Goal: Task Accomplishment & Management: Use online tool/utility

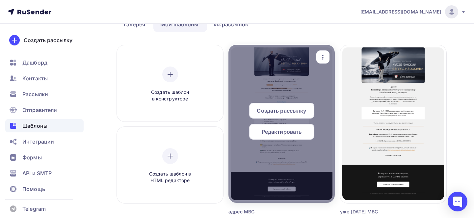
scroll to position [47, 0]
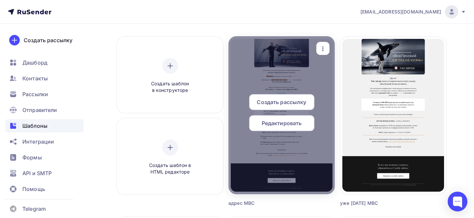
click at [325, 51] on icon "button" at bounding box center [323, 49] width 8 height 8
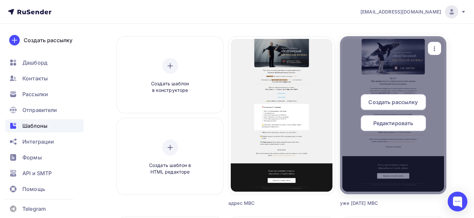
click at [434, 53] on div "button" at bounding box center [434, 48] width 13 height 13
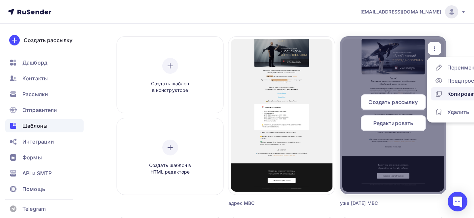
click at [446, 93] on div "Копировать" at bounding box center [457, 94] width 44 height 8
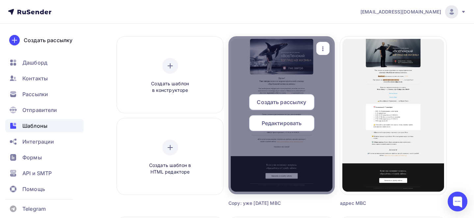
click at [324, 47] on icon "button" at bounding box center [323, 49] width 8 height 8
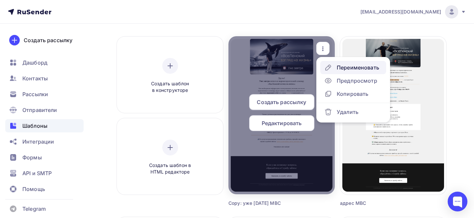
click at [348, 70] on div "Переименовать" at bounding box center [358, 68] width 42 height 8
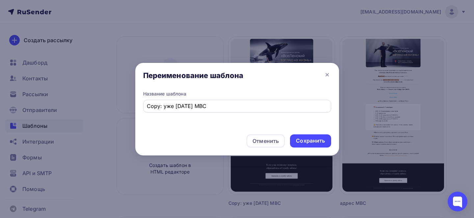
click at [212, 103] on input "Copy: уже [DATE] МВС" at bounding box center [237, 106] width 180 height 8
paste input "[DATE] начинаем мировоззренческий семинар"
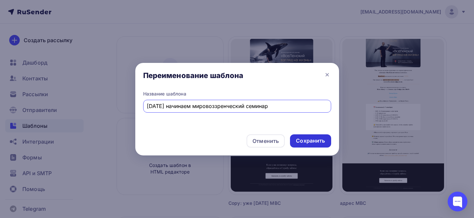
type input "[DATE] начинаем мировоззренческий семинар"
click at [305, 146] on div "Сохранить" at bounding box center [310, 140] width 41 height 13
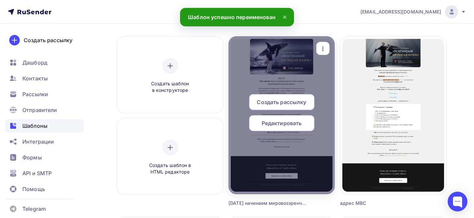
click at [273, 125] on span "Редактировать" at bounding box center [282, 123] width 40 height 8
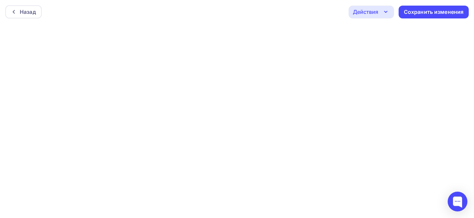
scroll to position [2, 0]
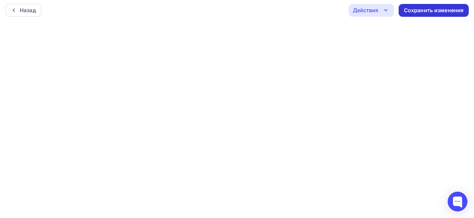
click at [415, 9] on div "Сохранить изменения" at bounding box center [434, 11] width 60 height 8
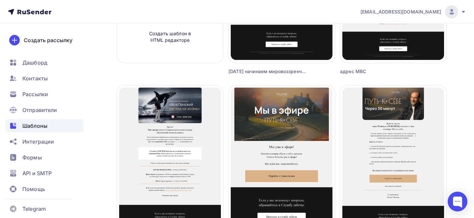
scroll to position [180, 0]
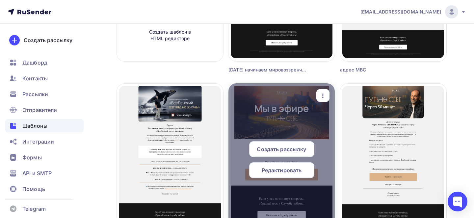
click at [324, 97] on icon "button" at bounding box center [323, 96] width 8 height 8
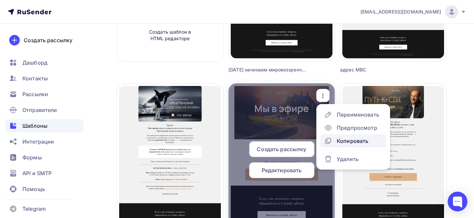
click at [343, 138] on div "Копировать" at bounding box center [353, 141] width 32 height 8
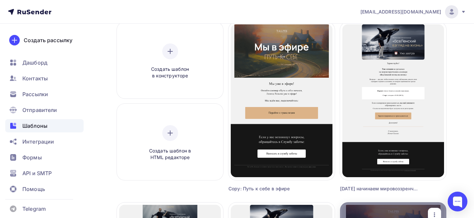
scroll to position [20, 0]
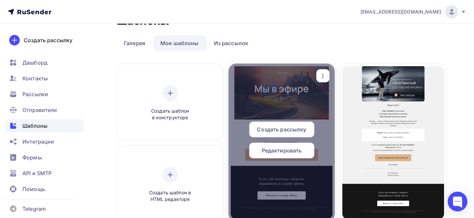
click at [326, 67] on div at bounding box center [281, 143] width 106 height 158
click at [324, 74] on icon "button" at bounding box center [323, 76] width 8 height 8
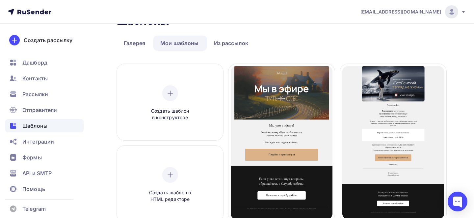
click at [345, 46] on ul "Галерея Мои шаблоны Из рассылок" at bounding box center [281, 43] width 329 height 15
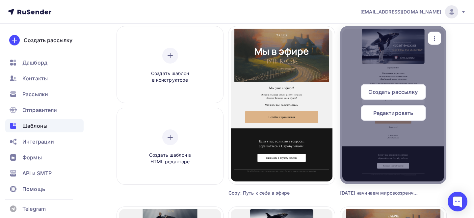
scroll to position [57, 0]
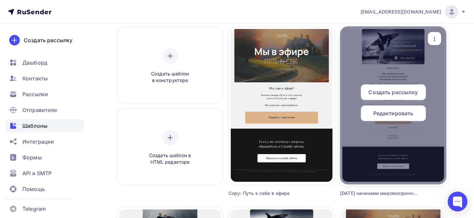
click at [387, 110] on span "Редактировать" at bounding box center [393, 113] width 40 height 8
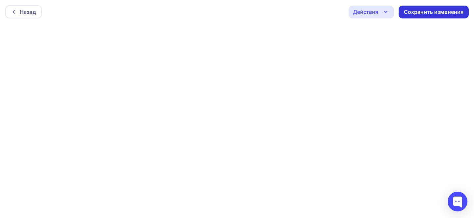
click at [430, 15] on div "Сохранить изменения" at bounding box center [434, 12] width 60 height 8
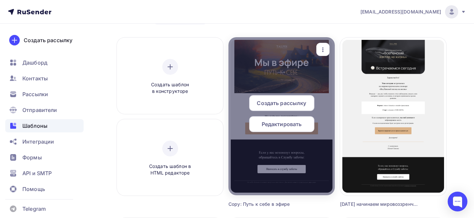
scroll to position [46, 0]
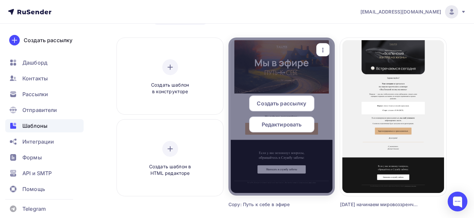
click at [326, 52] on icon "button" at bounding box center [323, 50] width 8 height 8
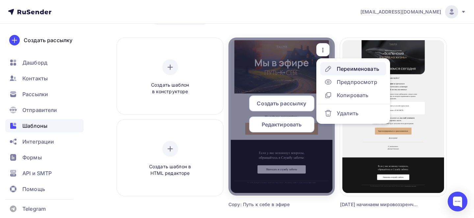
click at [344, 69] on div "Переименовать" at bounding box center [358, 69] width 42 height 8
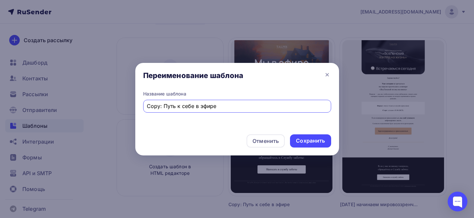
click at [232, 101] on div "Copy: Путь к себе в эфире" at bounding box center [237, 106] width 188 height 13
click at [222, 103] on input "Copy: Путь к себе в эфире" at bounding box center [237, 106] width 180 height 8
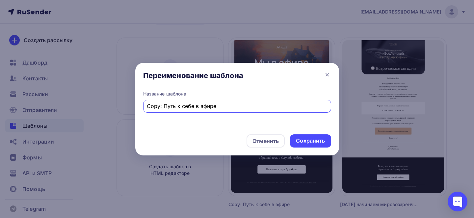
click at [222, 103] on input "Copy: Путь к себе в эфире" at bounding box center [237, 106] width 180 height 8
paste input "Остался час, вы ещё успевает"
type input "Остался час, вы ещё успеваете"
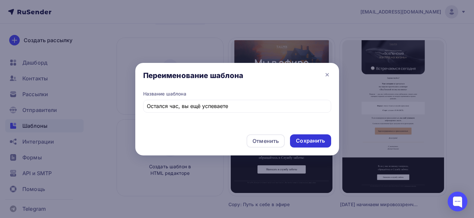
click at [311, 145] on div "Сохранить" at bounding box center [310, 140] width 41 height 13
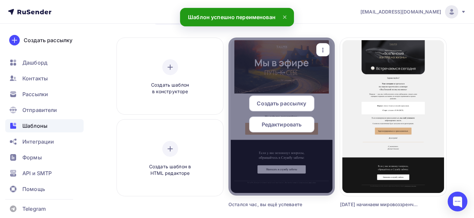
click at [279, 128] on div "Редактировать" at bounding box center [281, 125] width 65 height 16
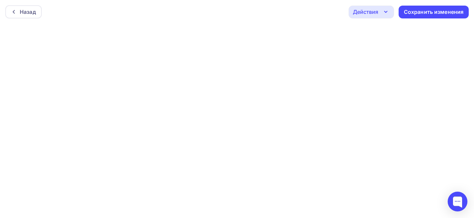
scroll to position [2, 0]
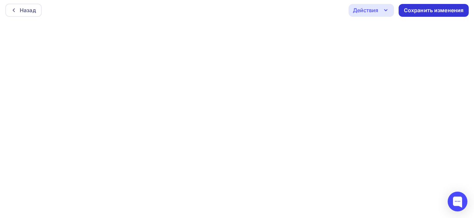
click at [416, 8] on div "Сохранить изменения" at bounding box center [434, 11] width 60 height 8
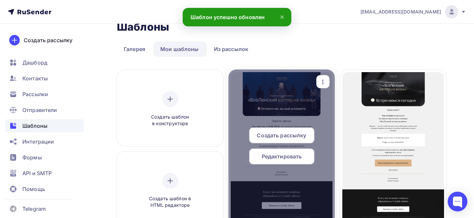
scroll to position [14, 0]
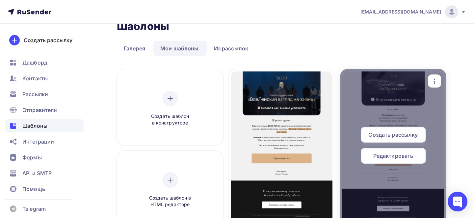
click at [431, 84] on icon "button" at bounding box center [434, 81] width 8 height 8
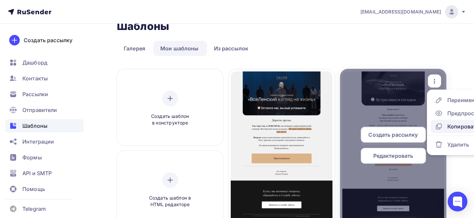
click at [443, 125] on div "Копировать" at bounding box center [457, 126] width 44 height 8
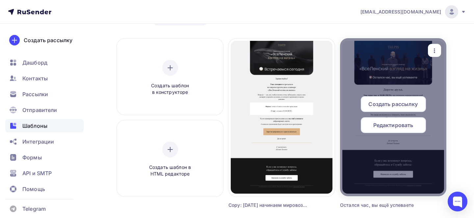
scroll to position [26, 0]
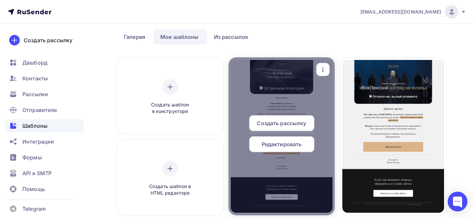
click at [324, 65] on div "button" at bounding box center [322, 69] width 13 height 13
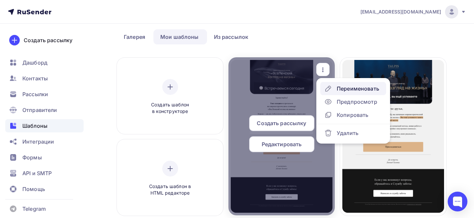
click at [341, 85] on div "Переименовать" at bounding box center [358, 89] width 42 height 8
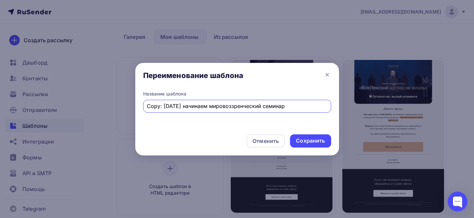
click at [250, 109] on input "Copy: [DATE] начинаем мировоззренческий семинар" at bounding box center [237, 106] width 180 height 8
type input "15 минут до начала Мировоззренческого семинара! Друзья, переходим в полную гото…"
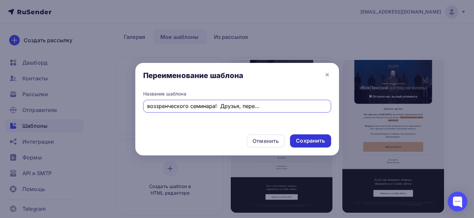
click at [309, 140] on div "Сохранить" at bounding box center [310, 141] width 29 height 8
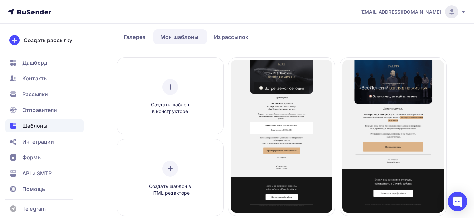
scroll to position [0, 0]
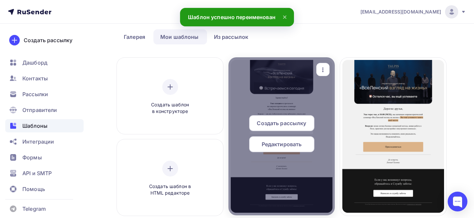
click at [284, 142] on span "Редактировать" at bounding box center [282, 144] width 40 height 8
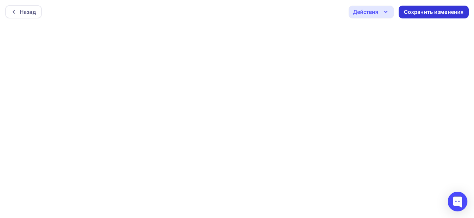
click at [422, 16] on div "Сохранить изменения" at bounding box center [434, 12] width 70 height 13
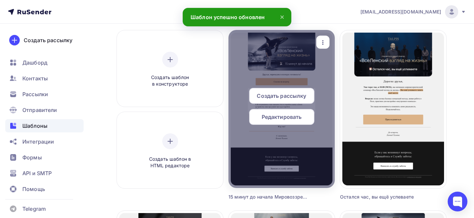
scroll to position [58, 0]
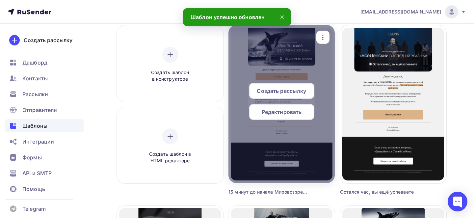
click at [323, 38] on icon "button" at bounding box center [323, 38] width 8 height 8
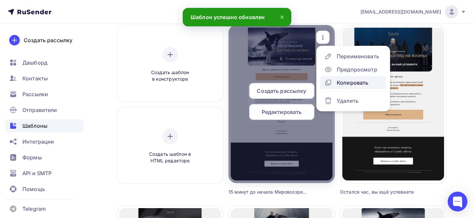
click at [347, 84] on div "Копировать" at bounding box center [353, 83] width 32 height 8
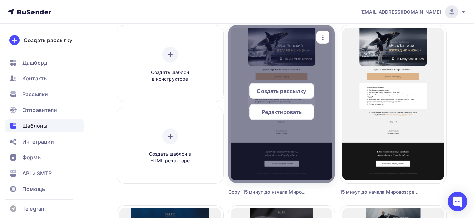
click at [328, 38] on div "button" at bounding box center [322, 37] width 13 height 13
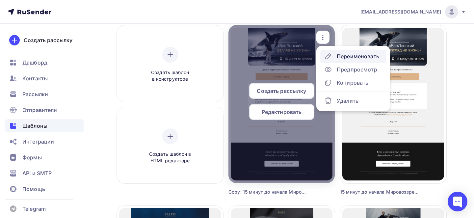
click at [346, 59] on div "Переименовать" at bounding box center [358, 56] width 42 height 8
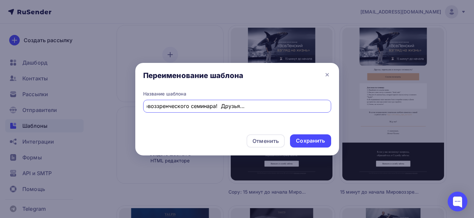
scroll to position [0, 0]
click at [224, 108] on input "Copy: 15 минут до начала Мировоззренческого семинара! Друзья, переходим в полну…" at bounding box center [237, 106] width 180 height 8
paste input "Мы уже в эфире"
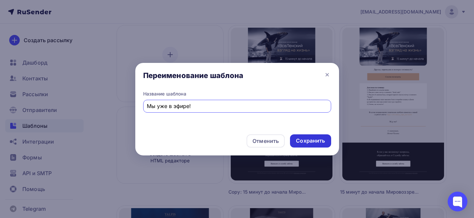
type input "Мы уже в эфире!"
click at [321, 141] on div "Сохранить" at bounding box center [310, 141] width 29 height 8
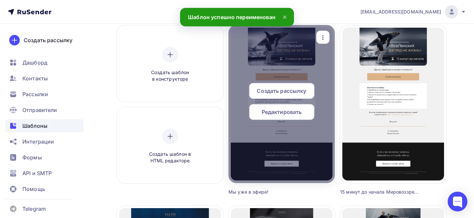
click at [268, 114] on span "Редактировать" at bounding box center [282, 112] width 40 height 8
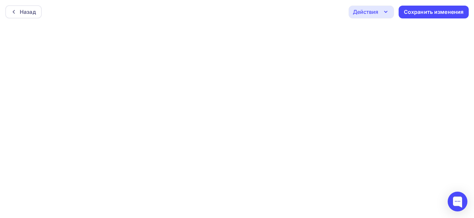
scroll to position [2, 0]
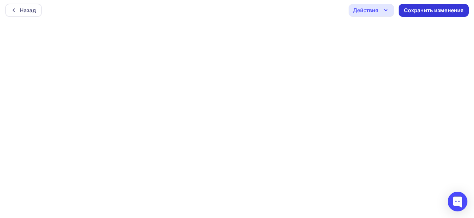
click at [428, 7] on div "Сохранить изменения" at bounding box center [434, 11] width 60 height 8
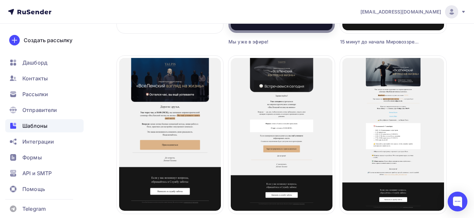
scroll to position [211, 0]
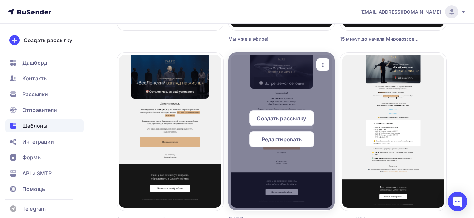
click at [320, 62] on icon "button" at bounding box center [323, 65] width 8 height 8
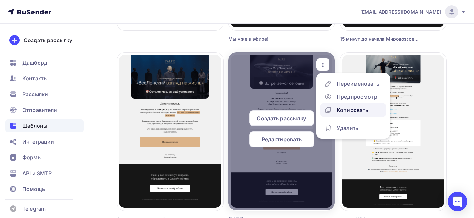
click at [340, 110] on div "Копировать" at bounding box center [353, 110] width 32 height 8
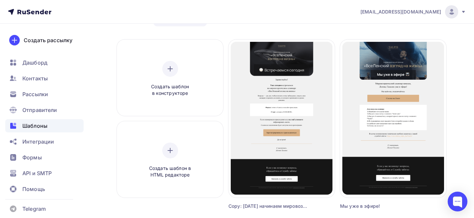
scroll to position [41, 0]
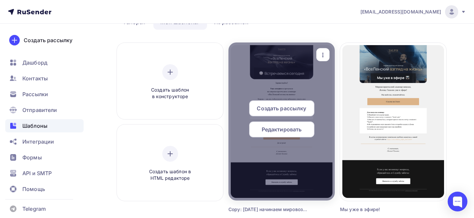
click at [325, 55] on icon "button" at bounding box center [323, 55] width 8 height 8
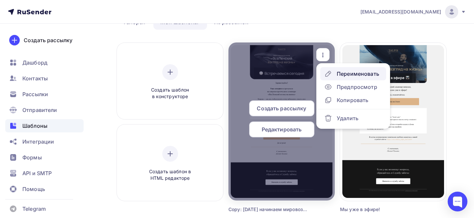
click at [345, 72] on div "Переименовать" at bounding box center [358, 74] width 42 height 8
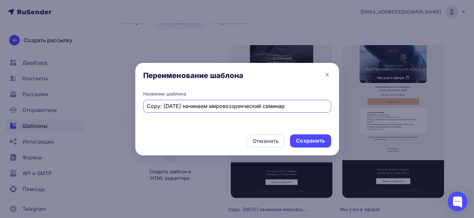
click at [249, 107] on input "Copy: [DATE] начинаем мировоззренческий семинар" at bounding box center [237, 106] width 180 height 8
type input "Хотите изучать ВсеЛенку дальше?"
click at [304, 146] on div "Сохранить" at bounding box center [310, 140] width 41 height 13
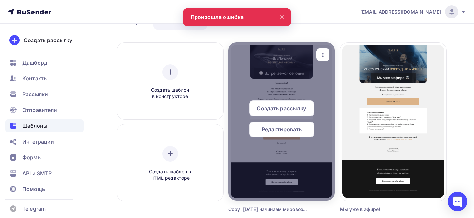
click at [323, 51] on icon "button" at bounding box center [323, 55] width 8 height 8
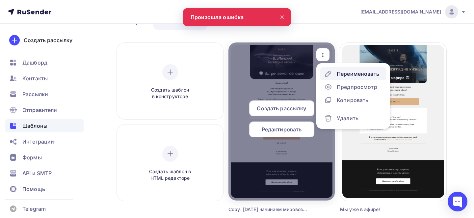
click at [343, 72] on div "Переименовать" at bounding box center [358, 74] width 42 height 8
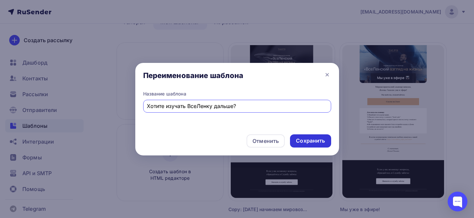
type input "Хотите изучать ВсеЛенку дальше?"
click at [311, 136] on div "Сохранить" at bounding box center [310, 140] width 41 height 13
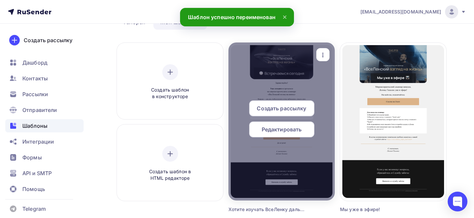
click at [291, 131] on span "Редактировать" at bounding box center [282, 129] width 40 height 8
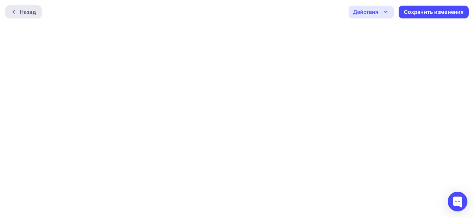
click at [30, 17] on div "Назад" at bounding box center [23, 11] width 37 height 13
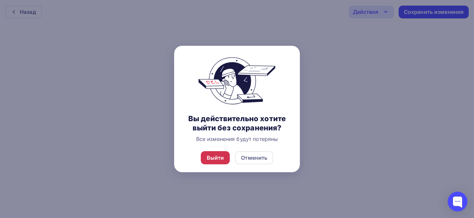
click at [219, 158] on div "Выйти" at bounding box center [215, 158] width 17 height 8
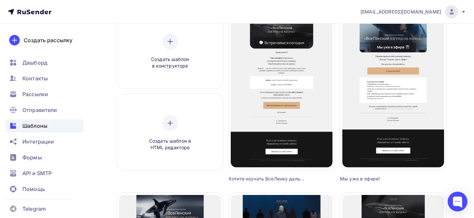
scroll to position [109, 0]
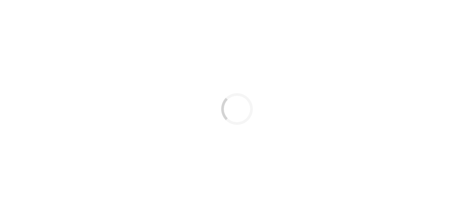
click at [402, 45] on div "Loading..." at bounding box center [237, 109] width 474 height 218
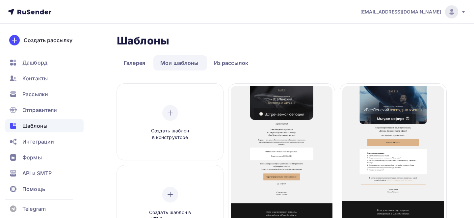
scroll to position [48, 0]
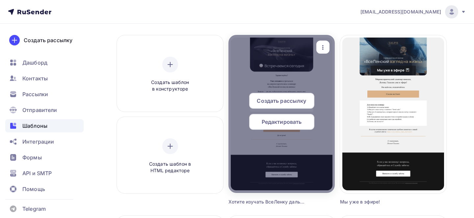
click at [292, 119] on span "Редактировать" at bounding box center [282, 122] width 40 height 8
click at [299, 118] on span "Редактировать" at bounding box center [282, 122] width 40 height 8
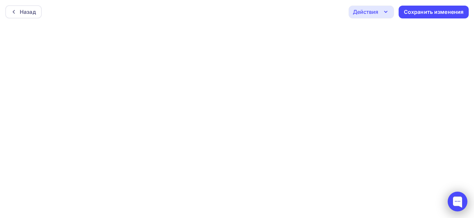
scroll to position [2, 0]
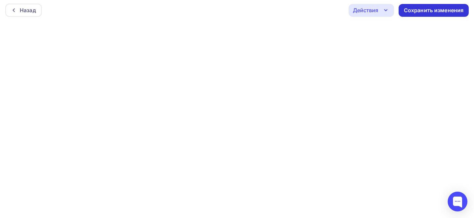
click at [435, 11] on div "Сохранить изменения" at bounding box center [434, 11] width 60 height 8
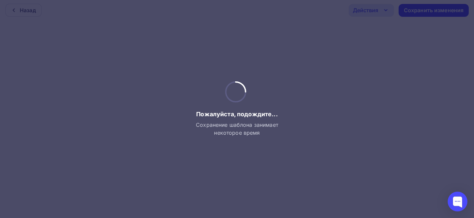
scroll to position [0, 0]
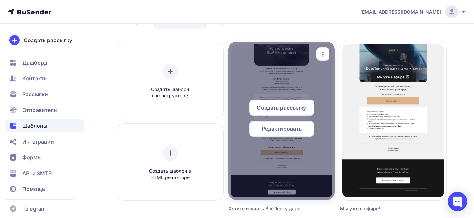
scroll to position [44, 0]
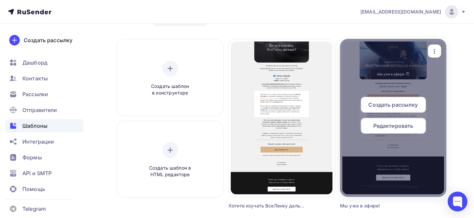
click at [432, 53] on icon "button" at bounding box center [434, 51] width 8 height 8
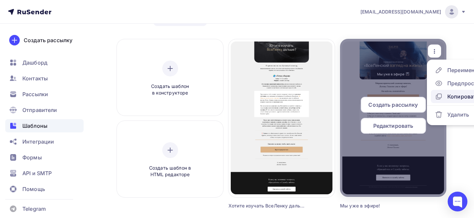
click at [441, 95] on icon at bounding box center [439, 96] width 8 height 8
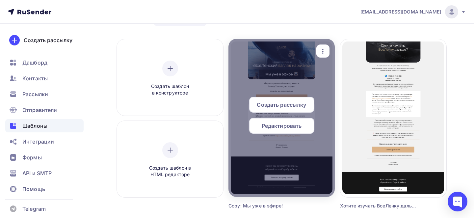
click at [323, 51] on icon "button" at bounding box center [322, 51] width 1 height 5
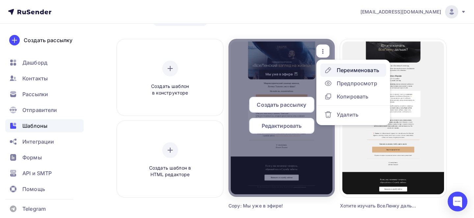
click at [359, 69] on div "Переименовать" at bounding box center [358, 70] width 42 height 8
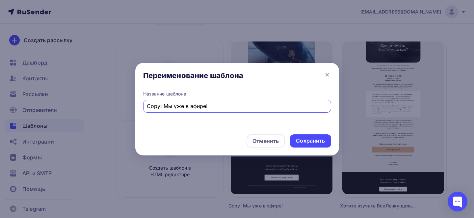
click at [243, 105] on input "Copy: Мы уже в эфире!" at bounding box center [237, 106] width 180 height 8
paste input "1-й день Мировоззренческого семинара завершён"
type input "1-й день Мировоззренческого семинара завершён!"
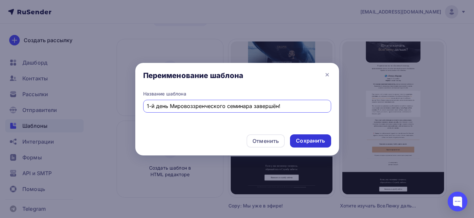
click at [305, 139] on div "Сохранить" at bounding box center [310, 141] width 29 height 8
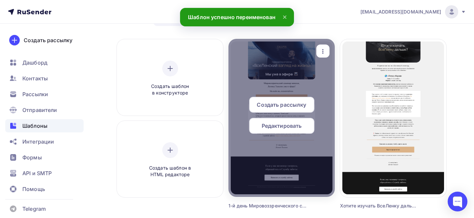
click at [286, 128] on span "Редактировать" at bounding box center [282, 126] width 40 height 8
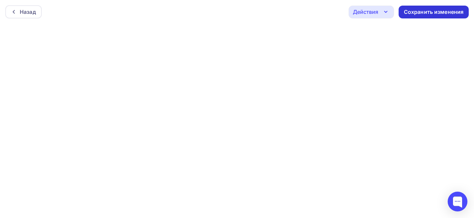
click at [422, 8] on div "Сохранить изменения" at bounding box center [434, 12] width 70 height 13
